Goal: Task Accomplishment & Management: Manage account settings

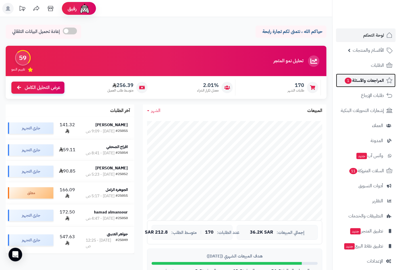
click at [373, 79] on span "المراجعات والأسئلة 1" at bounding box center [364, 80] width 40 height 8
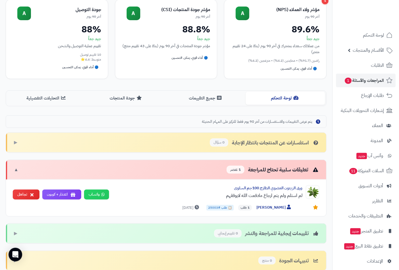
scroll to position [53, 0]
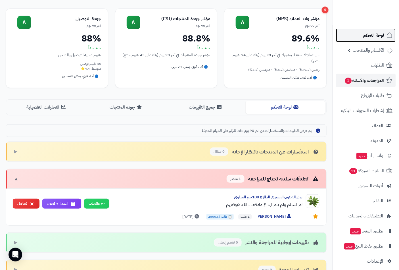
click at [375, 36] on span "لوحة التحكم" at bounding box center [373, 35] width 21 height 8
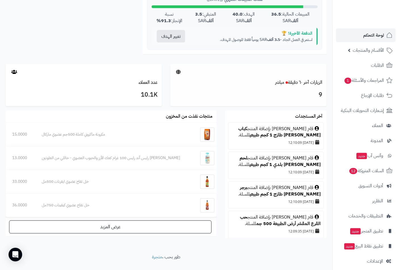
scroll to position [263, 0]
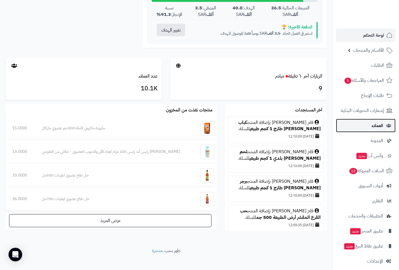
click at [381, 125] on span "العملاء" at bounding box center [377, 125] width 11 height 8
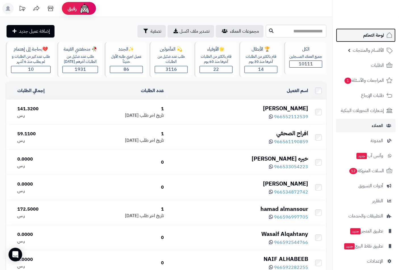
click at [363, 33] on span "لوحة التحكم" at bounding box center [373, 35] width 21 height 8
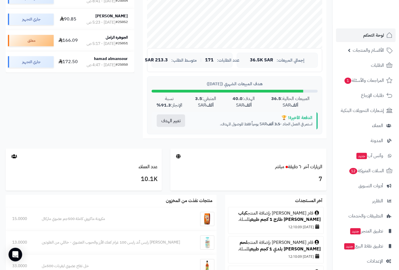
scroll to position [184, 0]
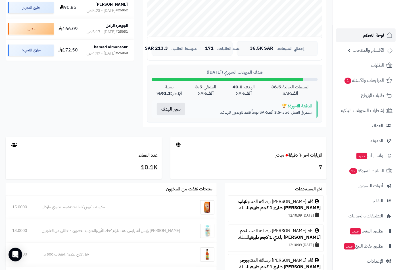
click at [377, 35] on span "لوحة التحكم" at bounding box center [373, 35] width 21 height 8
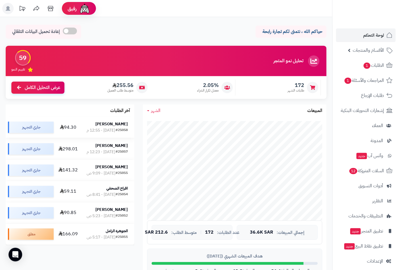
click at [120, 125] on strong "[PERSON_NAME]" at bounding box center [111, 124] width 32 height 6
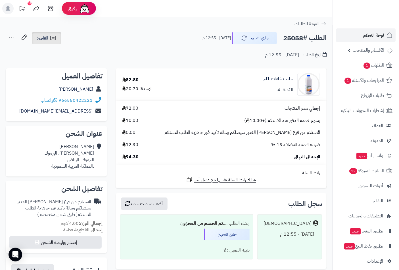
drag, startPoint x: 35, startPoint y: 37, endPoint x: 43, endPoint y: 40, distance: 8.0
click at [35, 37] on link "الفاتورة" at bounding box center [46, 38] width 29 height 12
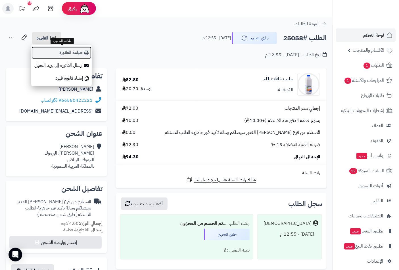
click at [75, 56] on link "طباعة الفاتورة" at bounding box center [61, 52] width 60 height 13
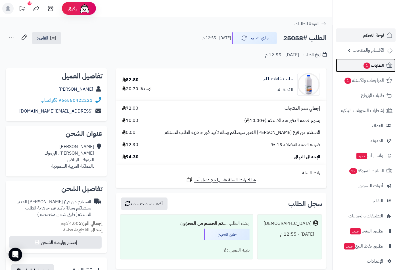
click at [373, 62] on span "الطلبات 1" at bounding box center [373, 65] width 21 height 8
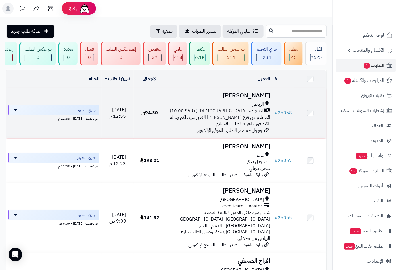
click at [255, 99] on h3 "[PERSON_NAME]" at bounding box center [219, 95] width 102 height 7
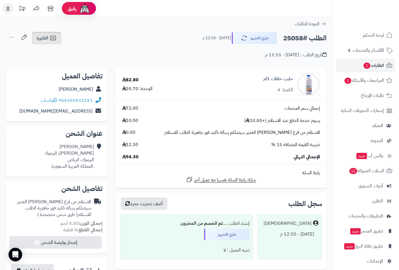
click at [50, 39] on icon at bounding box center [53, 38] width 7 height 7
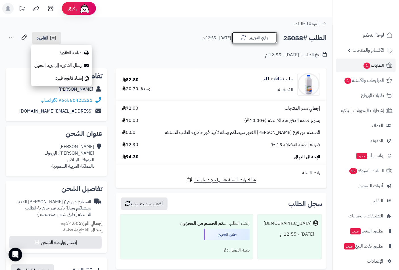
click at [257, 38] on button "جاري التجهيز" at bounding box center [254, 38] width 45 height 12
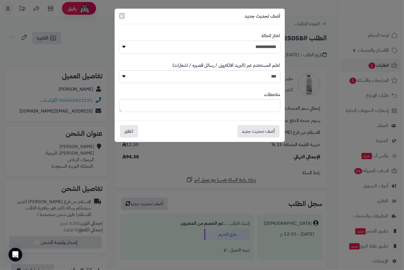
click at [268, 48] on select "**********" at bounding box center [199, 47] width 161 height 13
select select "**"
click at [119, 41] on select "**********" at bounding box center [199, 47] width 161 height 13
click at [270, 107] on textarea at bounding box center [199, 105] width 161 height 13
paste textarea "**********"
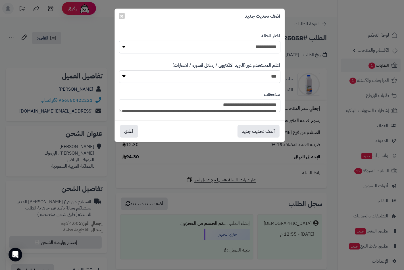
scroll to position [75, 0]
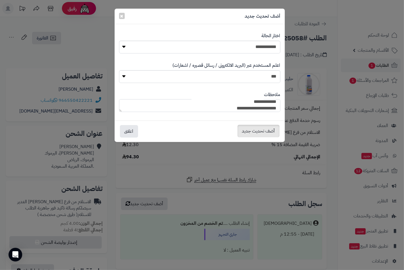
type textarea "**********"
click at [265, 131] on button "أضف تحديث جديد" at bounding box center [258, 131] width 42 height 12
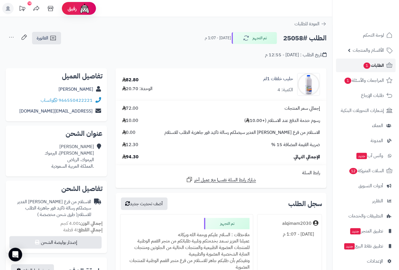
click at [378, 65] on span "الطلبات 1" at bounding box center [373, 65] width 21 height 8
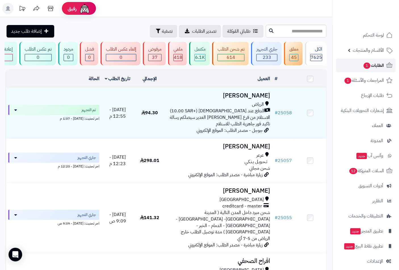
click at [371, 66] on span "الطلبات 1" at bounding box center [373, 65] width 21 height 8
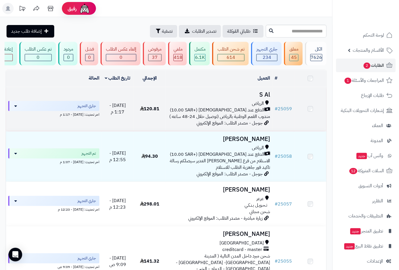
click at [262, 98] on h3 "S Al" at bounding box center [219, 94] width 102 height 7
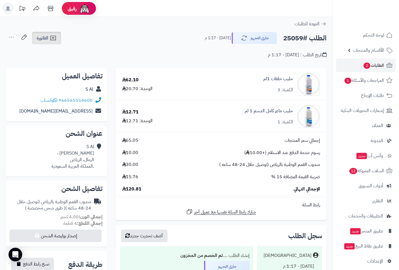
click at [44, 36] on span "الفاتورة" at bounding box center [43, 38] width 12 height 7
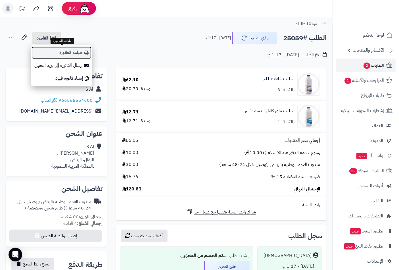
click at [73, 54] on link "طباعة الفاتورة" at bounding box center [61, 52] width 60 height 13
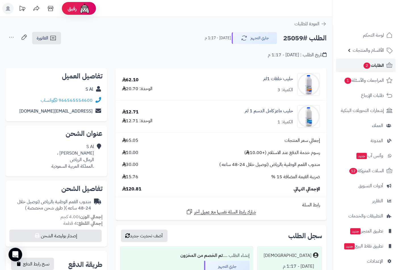
click at [368, 63] on span "2" at bounding box center [366, 65] width 7 height 6
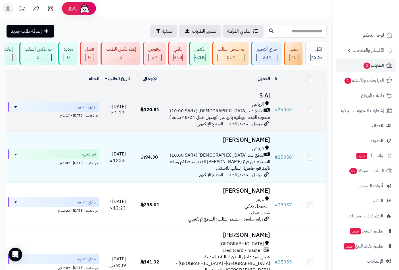
click at [258, 99] on h3 "S Al" at bounding box center [219, 95] width 102 height 7
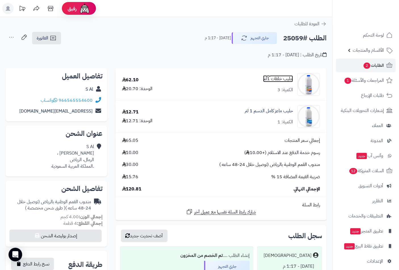
click at [267, 79] on link "حليب خلفات 1لتر" at bounding box center [278, 79] width 30 height 7
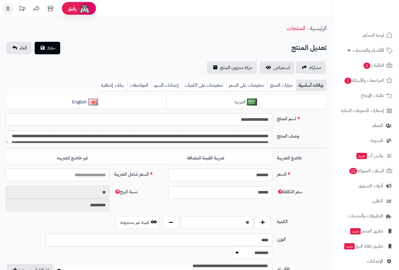
type input "*****"
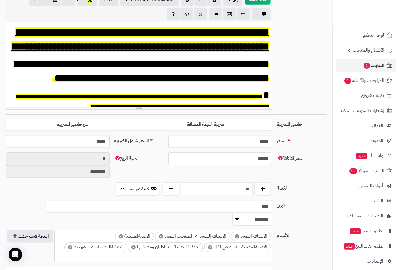
scroll to position [189, 0]
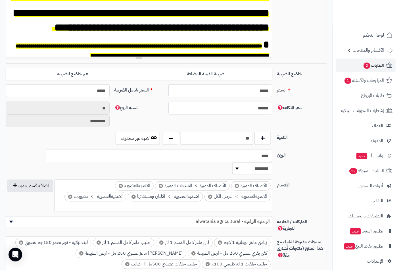
click at [243, 138] on input "**" at bounding box center [217, 138] width 72 height 13
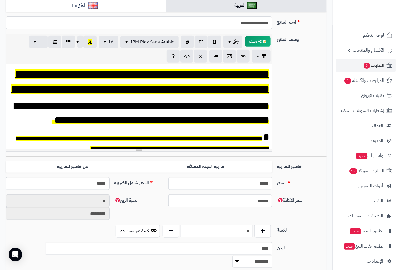
scroll to position [0, 0]
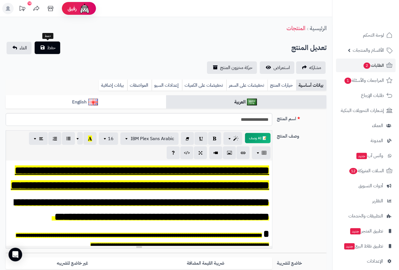
type input "*"
click at [53, 43] on button "حفظ" at bounding box center [48, 47] width 26 height 12
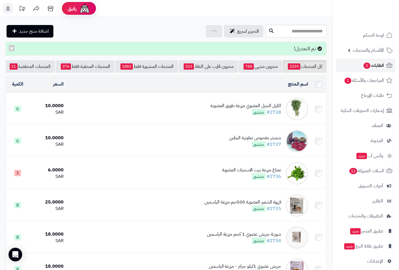
click at [368, 64] on span "2" at bounding box center [366, 65] width 7 height 6
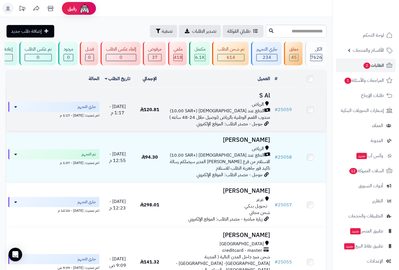
click at [255, 103] on td "S Al الرياض الدفع عند الاستلام (+10.00 SAR) مندوب القمم الوطنية بالرياض (توصيل …" at bounding box center [219, 110] width 107 height 44
click at [262, 99] on h3 "S Al" at bounding box center [219, 95] width 102 height 7
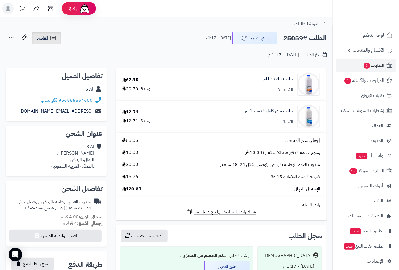
click at [47, 39] on span "الفاتورة" at bounding box center [43, 38] width 12 height 7
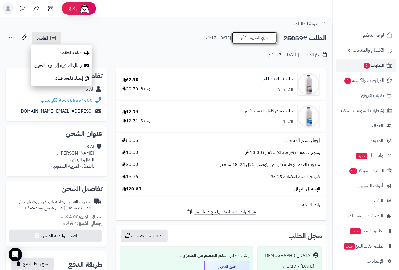
click at [251, 37] on button "جاري التجهيز" at bounding box center [254, 38] width 45 height 12
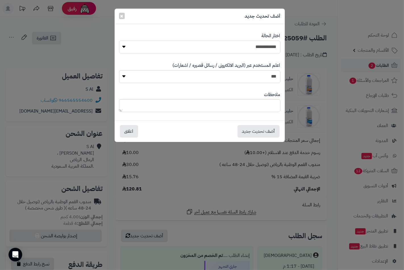
click at [266, 49] on select "**********" at bounding box center [199, 47] width 161 height 13
select select "**"
click at [119, 41] on select "**********" at bounding box center [199, 47] width 161 height 13
paste textarea "**********"
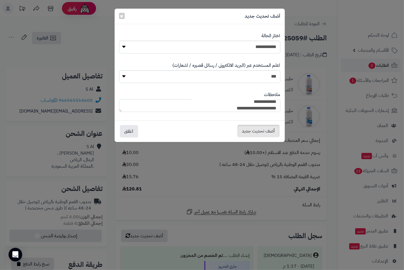
type textarea "**********"
click at [255, 131] on button "أضف تحديث جديد" at bounding box center [258, 131] width 42 height 12
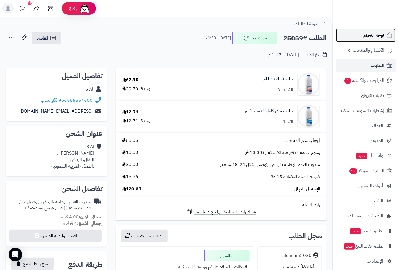
click at [379, 34] on span "لوحة التحكم" at bounding box center [373, 35] width 21 height 8
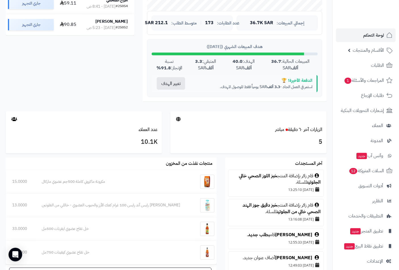
scroll to position [221, 0]
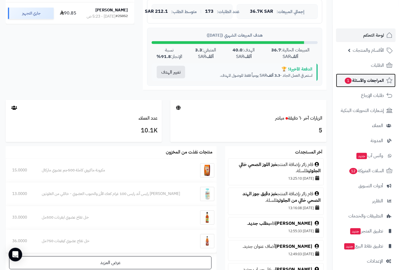
click at [361, 80] on span "المراجعات والأسئلة 1" at bounding box center [364, 80] width 40 height 8
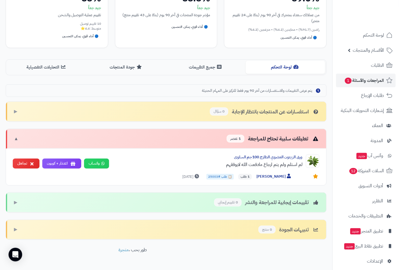
scroll to position [95, 0]
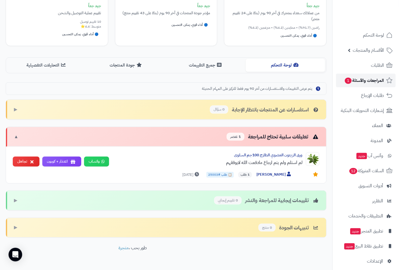
click at [359, 80] on span "المراجعات والأسئلة 1" at bounding box center [364, 80] width 40 height 8
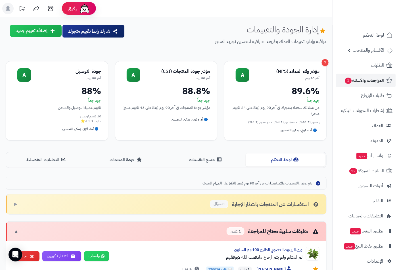
scroll to position [110, 0]
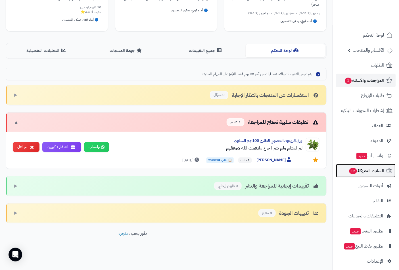
click at [362, 169] on span "السلات المتروكة 12" at bounding box center [365, 171] width 35 height 8
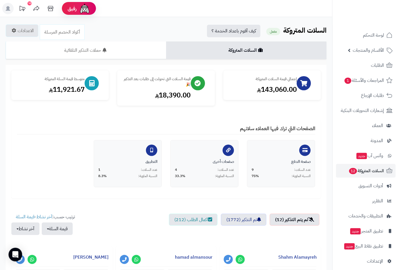
scroll to position [126, 0]
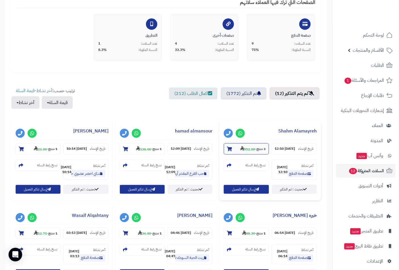
click at [227, 148] on icon at bounding box center [229, 148] width 5 height 5
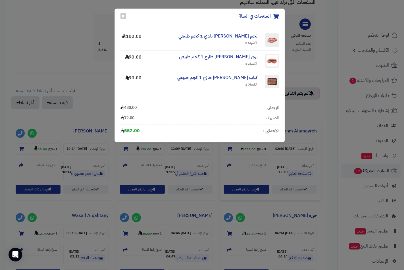
click at [80, 30] on div "المنتجات في السلة × لحم نعيمي بلدي 1 كجم طبيعي الكمية: 3 100.00 برجر نعيمي طازج…" at bounding box center [202, 135] width 404 height 270
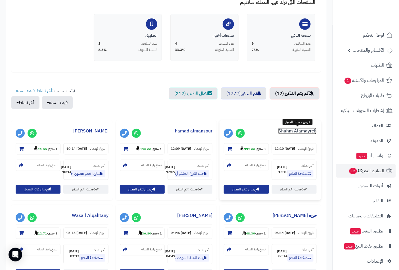
click at [301, 133] on link "Shahm Alamayreh" at bounding box center [297, 130] width 38 height 7
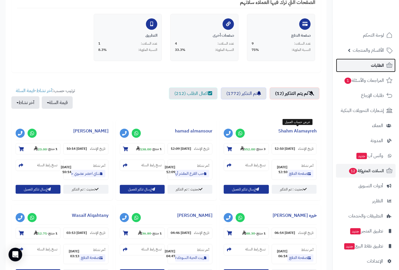
click at [380, 66] on span "الطلبات" at bounding box center [377, 65] width 13 height 8
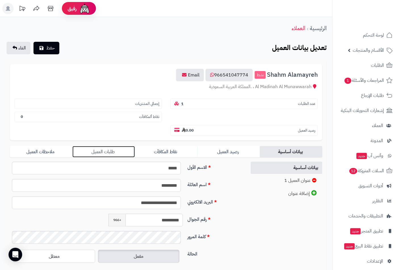
click at [108, 146] on link "طلبات العميل" at bounding box center [103, 151] width 62 height 11
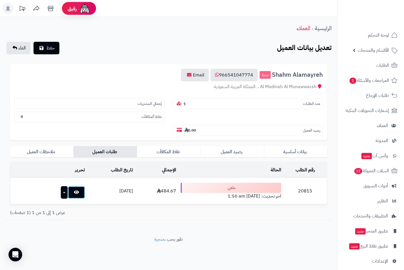
click at [74, 186] on link at bounding box center [76, 192] width 17 height 12
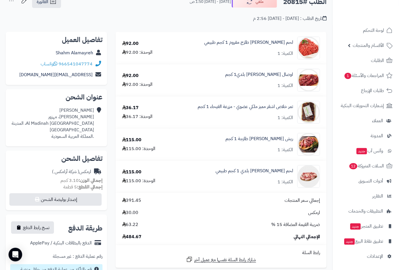
scroll to position [126, 0]
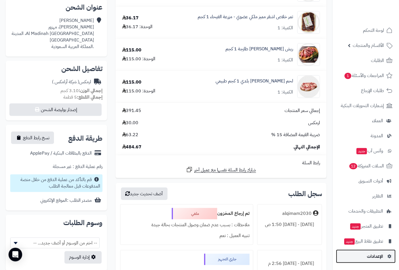
click at [377, 254] on span "الإعدادات" at bounding box center [375, 256] width 16 height 8
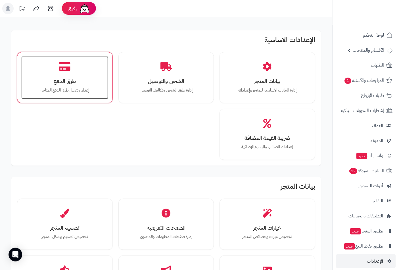
click at [67, 76] on div "طرق الدفع إعداد وتفعيل طرق الدفع المتاحة" at bounding box center [64, 77] width 87 height 43
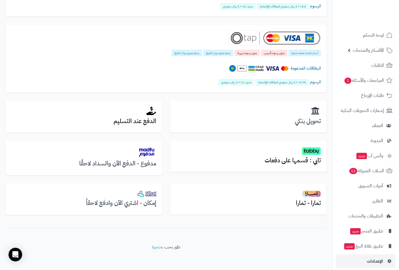
scroll to position [113, 0]
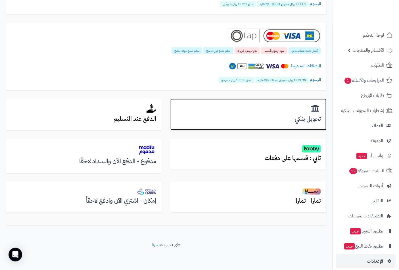
click at [292, 117] on h3 "تحويل بنكي" at bounding box center [248, 119] width 145 height 7
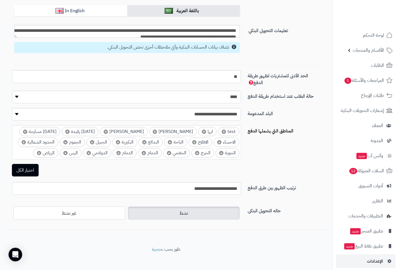
scroll to position [64, 0]
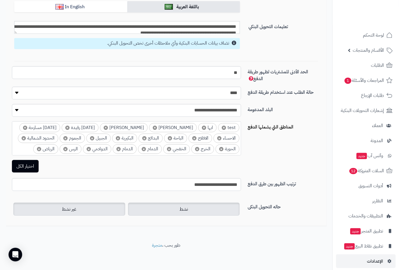
click at [102, 207] on label "غير نشط" at bounding box center [69, 208] width 112 height 13
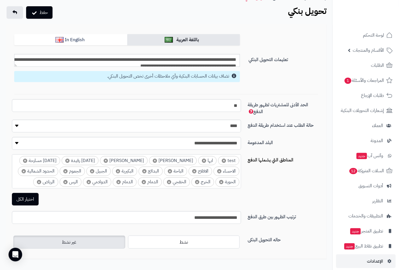
scroll to position [0, 0]
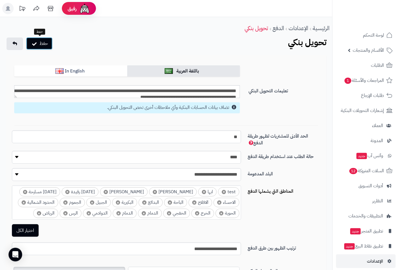
click at [43, 45] on button "حفظ" at bounding box center [39, 43] width 26 height 12
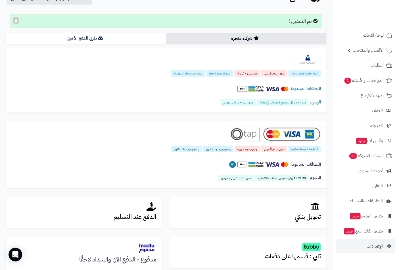
scroll to position [63, 0]
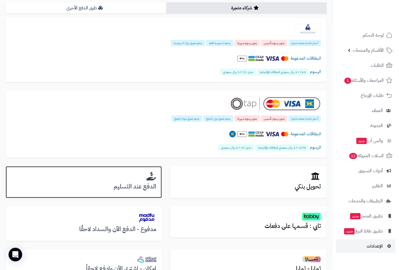
click at [135, 185] on h3 "الدفع عند التسليم" at bounding box center [83, 186] width 145 height 7
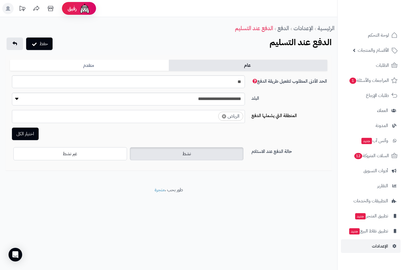
select select "****"
click at [81, 154] on label "غير نشط" at bounding box center [70, 153] width 114 height 13
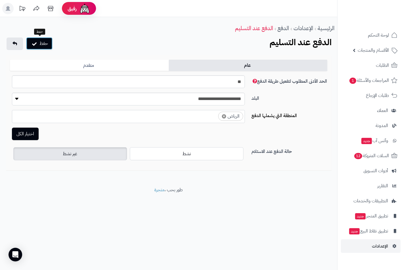
click at [41, 44] on button "حفظ" at bounding box center [39, 43] width 26 height 12
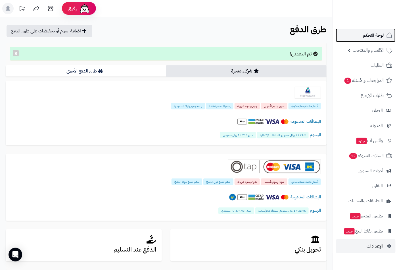
click at [372, 35] on span "لوحة التحكم" at bounding box center [373, 35] width 21 height 8
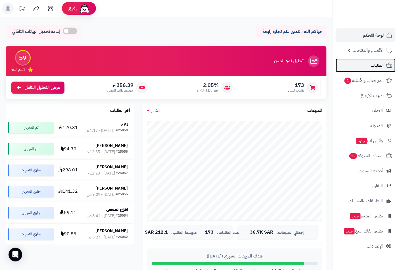
click at [374, 65] on span "الطلبات" at bounding box center [377, 65] width 13 height 8
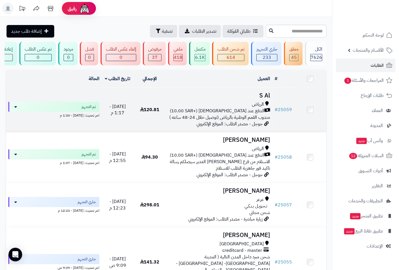
click at [252, 106] on span "الرياض" at bounding box center [258, 104] width 12 height 7
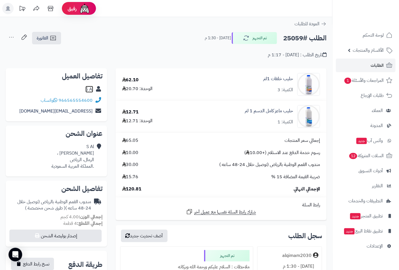
click at [89, 90] on link "S Al" at bounding box center [89, 89] width 8 height 7
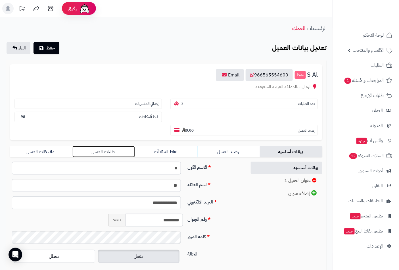
click at [107, 146] on link "طلبات العميل" at bounding box center [103, 151] width 62 height 11
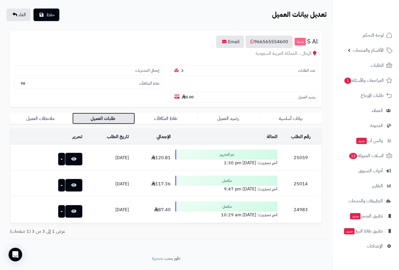
scroll to position [33, 0]
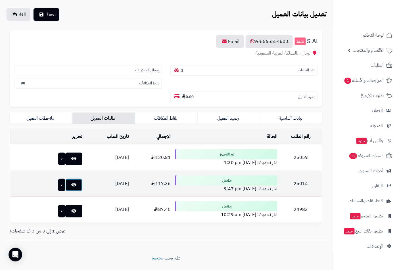
click at [71, 182] on icon at bounding box center [73, 184] width 5 height 5
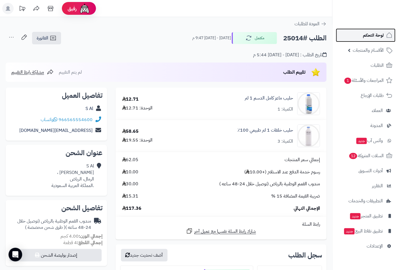
click at [376, 36] on span "لوحة التحكم" at bounding box center [373, 35] width 21 height 8
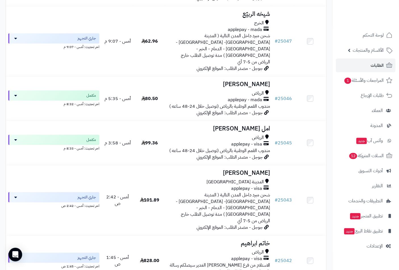
scroll to position [631, 0]
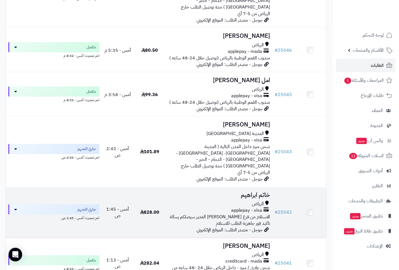
click at [263, 187] on td "خاتم ابراهيم الرياض applepay - visa الاستلام من فرع الرياض حي الغدير سيصلكم رسا…" at bounding box center [219, 212] width 107 height 51
click at [245, 192] on h3 "خاتم ابراهيم" at bounding box center [219, 195] width 102 height 7
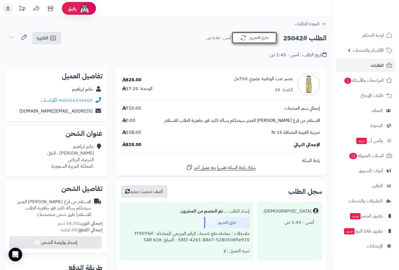
click at [252, 39] on button "جاري التجهيز" at bounding box center [254, 38] width 45 height 12
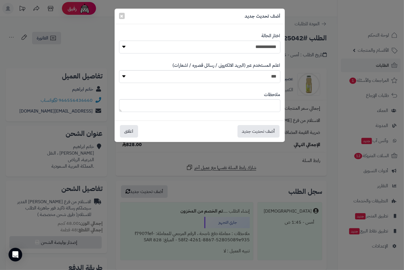
drag, startPoint x: 265, startPoint y: 48, endPoint x: 265, endPoint y: 53, distance: 4.3
click at [265, 48] on select "**********" at bounding box center [199, 47] width 161 height 13
select select "**"
click at [119, 41] on select "**********" at bounding box center [199, 47] width 161 height 13
click at [266, 107] on textarea at bounding box center [199, 105] width 161 height 13
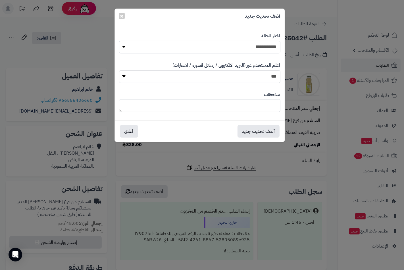
paste textarea "**********"
type textarea "**********"
click at [263, 131] on button "أضف تحديث جديد" at bounding box center [258, 131] width 42 height 12
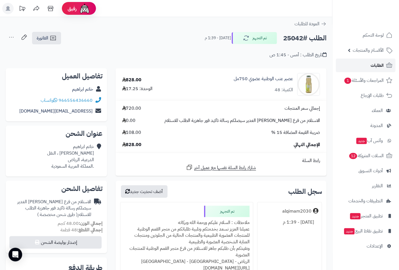
click at [368, 63] on link "الطلبات" at bounding box center [366, 65] width 60 height 14
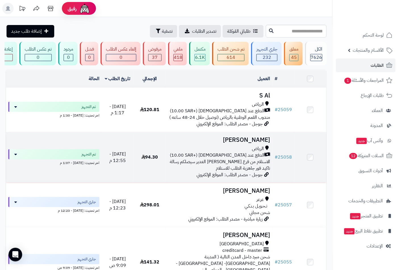
click at [252, 143] on h3 "[PERSON_NAME]" at bounding box center [219, 140] width 102 height 7
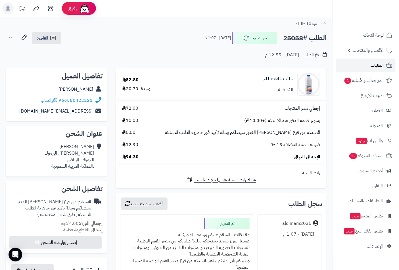
click at [369, 63] on link "الطلبات" at bounding box center [366, 65] width 60 height 14
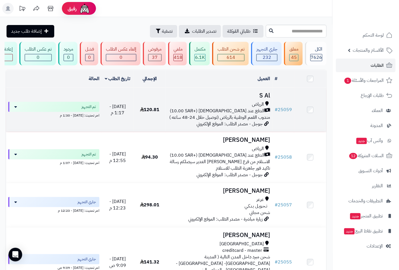
click at [264, 104] on td "S Al [PERSON_NAME] عند الاستلام (+10.00 SAR) مندوب القمم الوطنية بالرياض (توصيل…" at bounding box center [219, 110] width 107 height 44
click at [262, 97] on h3 "S Al" at bounding box center [219, 95] width 102 height 7
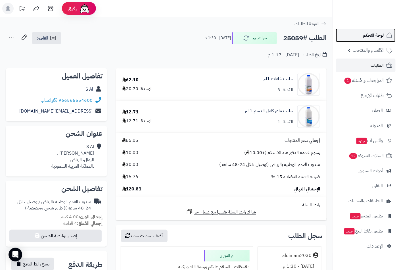
click at [378, 36] on span "لوحة التحكم" at bounding box center [373, 35] width 21 height 8
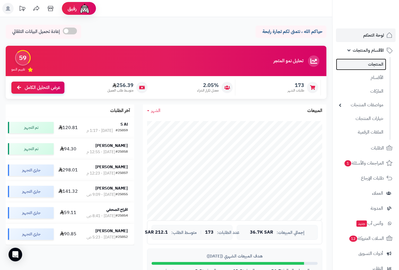
click at [377, 67] on link "المنتجات" at bounding box center [361, 64] width 50 height 12
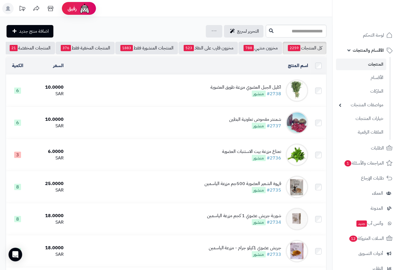
scroll to position [0, -53]
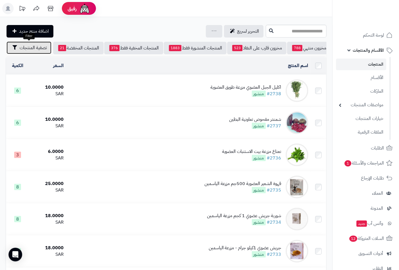
click at [35, 49] on span "تصفية المنتجات" at bounding box center [33, 47] width 27 height 7
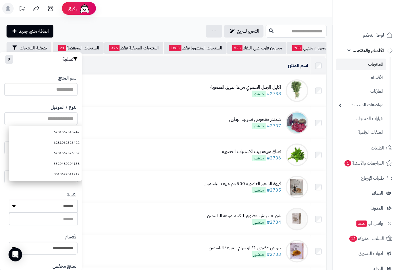
paste input "**********"
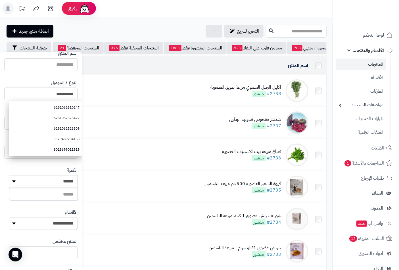
scroll to position [77, 0]
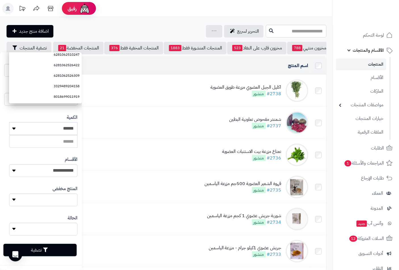
type input "**********"
click at [53, 249] on button "تصفية" at bounding box center [39, 250] width 73 height 12
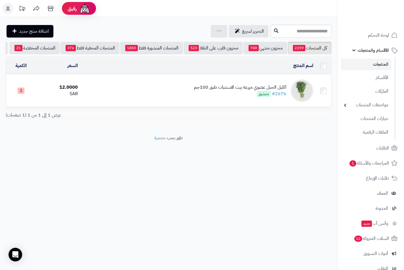
click at [220, 91] on div "اكليل الجبل عضوي مزرعة بيت الاستنبات طبق 100جم" at bounding box center [240, 87] width 92 height 7
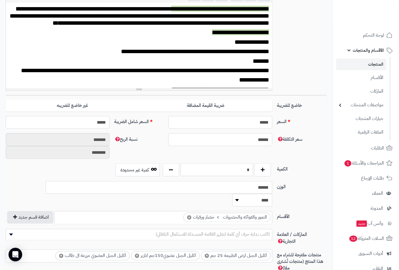
scroll to position [257, 0]
drag, startPoint x: 243, startPoint y: 166, endPoint x: 280, endPoint y: 167, distance: 37.2
click at [280, 167] on div "الكمية * كمية غير محدودة" at bounding box center [165, 172] width 325 height 18
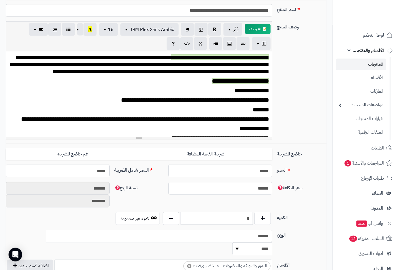
scroll to position [0, 0]
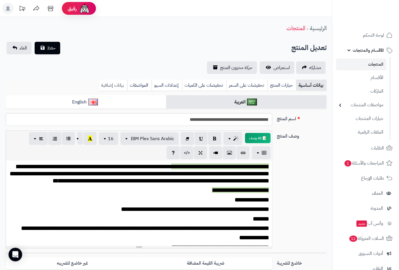
type input "*"
click at [106, 86] on link "بيانات إضافية" at bounding box center [113, 84] width 28 height 11
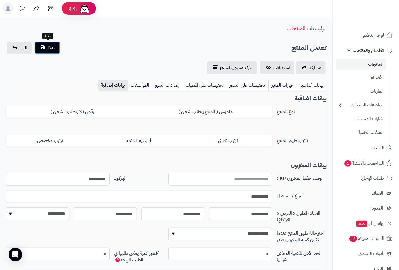
click at [53, 50] on span "حفظ" at bounding box center [51, 47] width 9 height 7
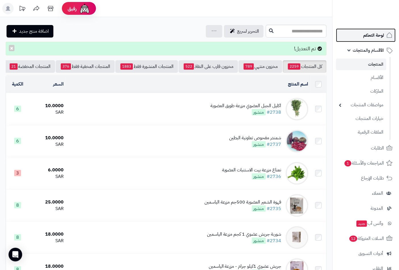
click at [368, 37] on span "لوحة التحكم" at bounding box center [373, 35] width 21 height 8
